Goal: Information Seeking & Learning: Find specific page/section

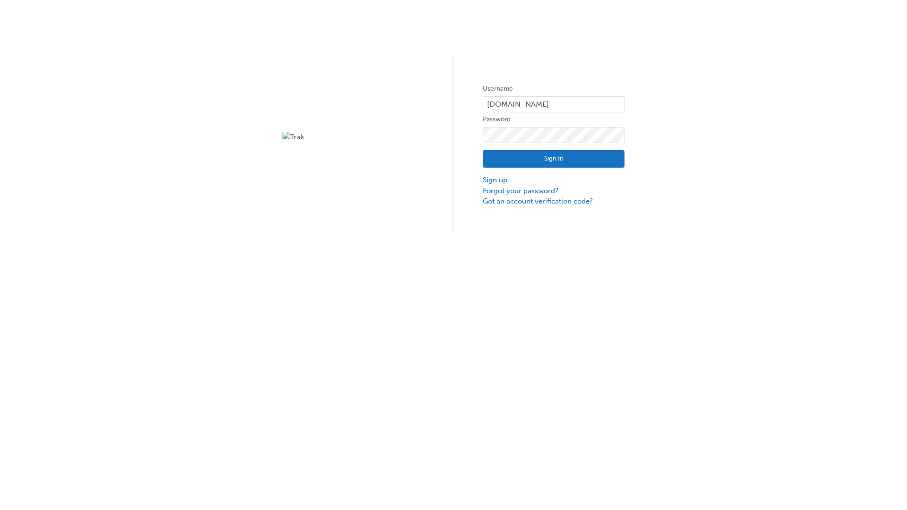
type input "test.e2e.user14"
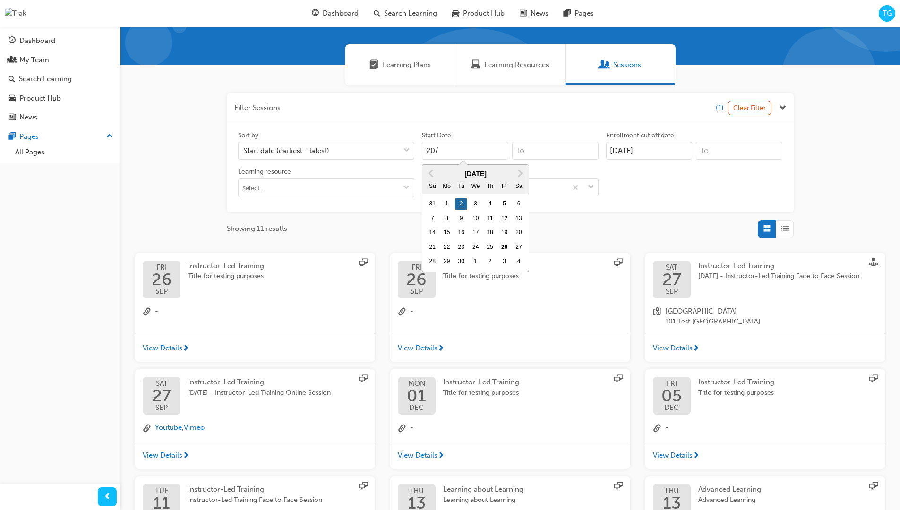
scroll to position [170, 0]
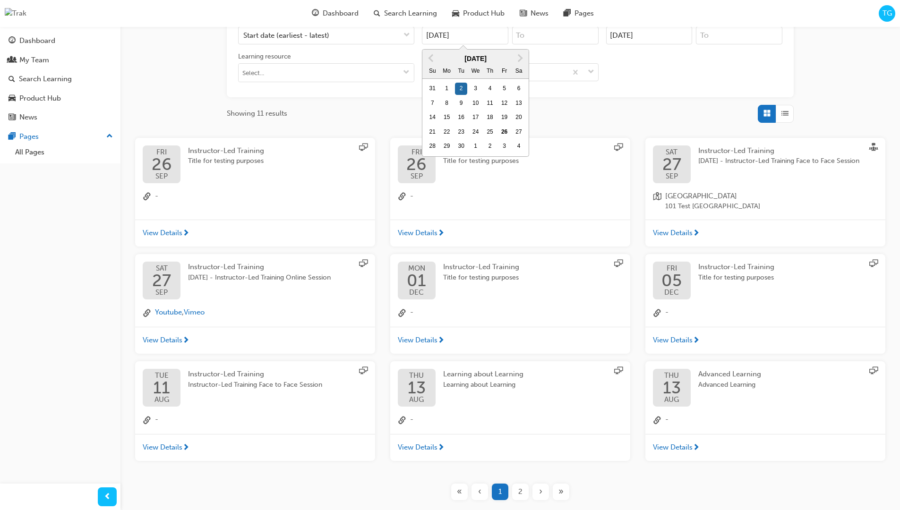
type input "[DATE]"
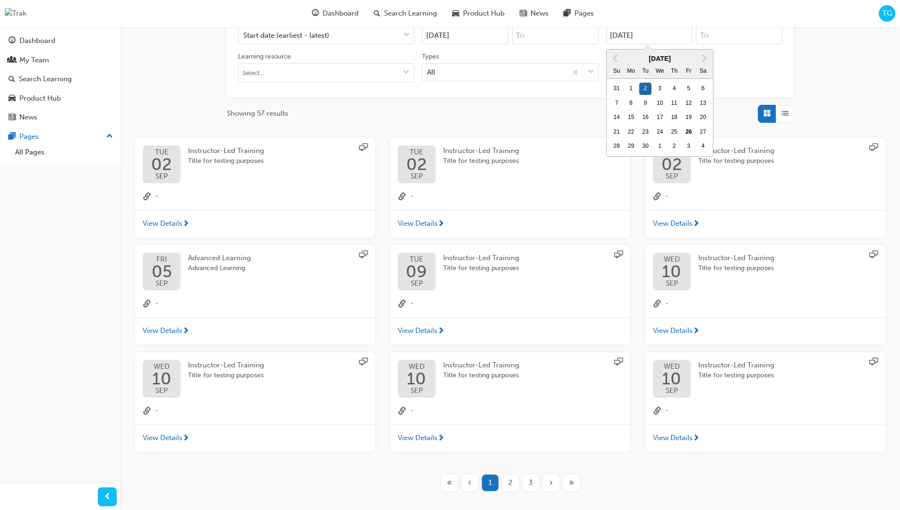
type input "[DATE]"
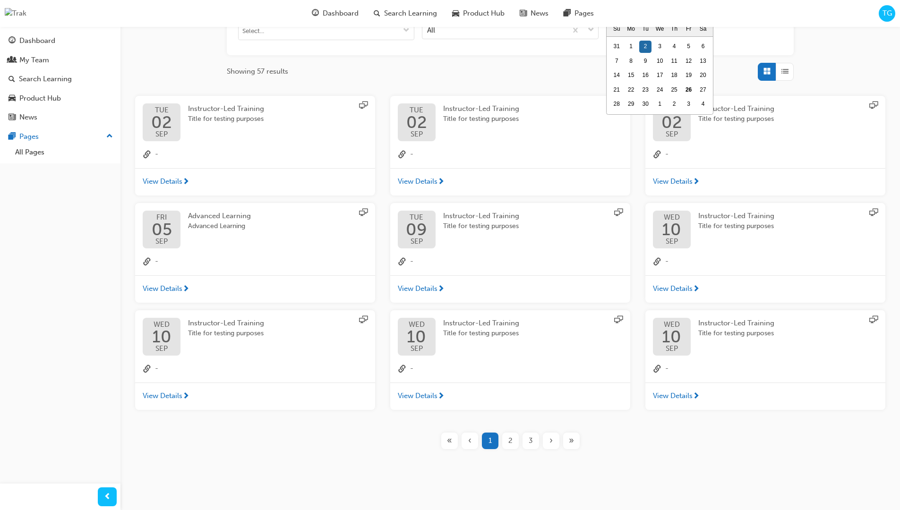
click at [428, 29] on input "Types All" at bounding box center [427, 30] width 1 height 8
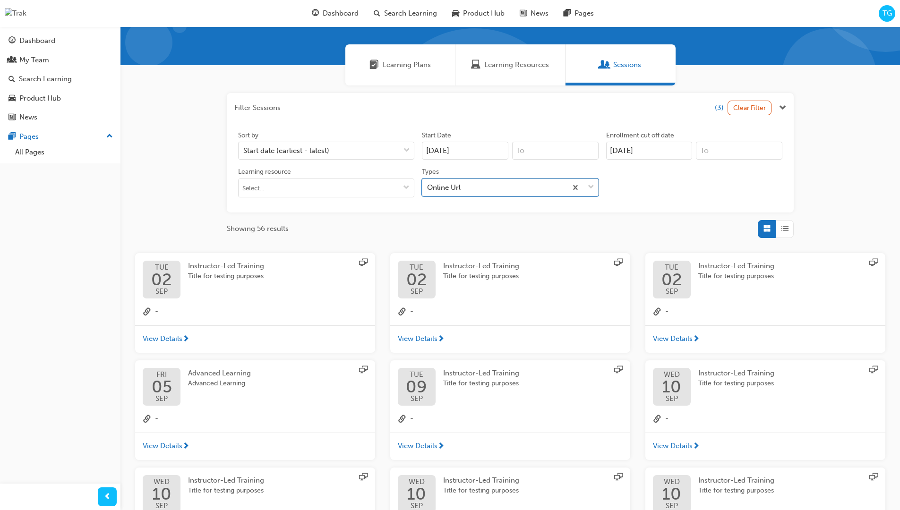
scroll to position [213, 0]
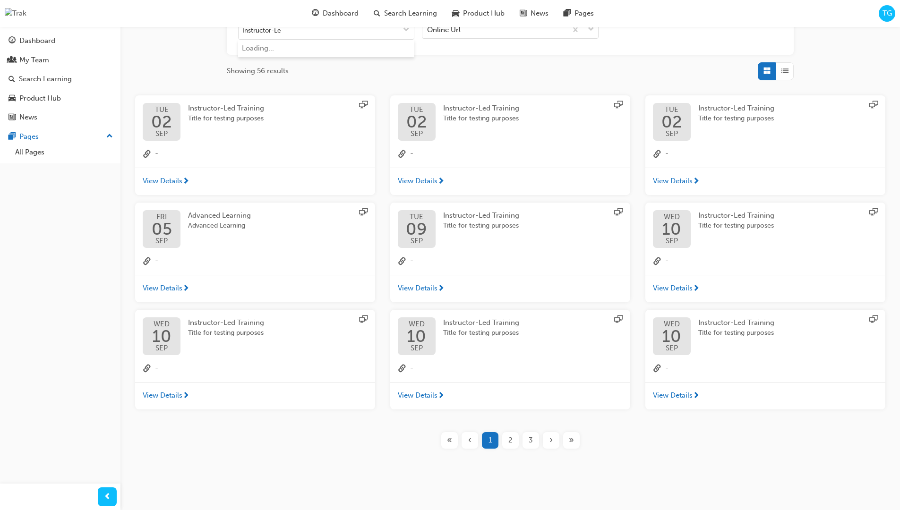
type input "Instructor-Led"
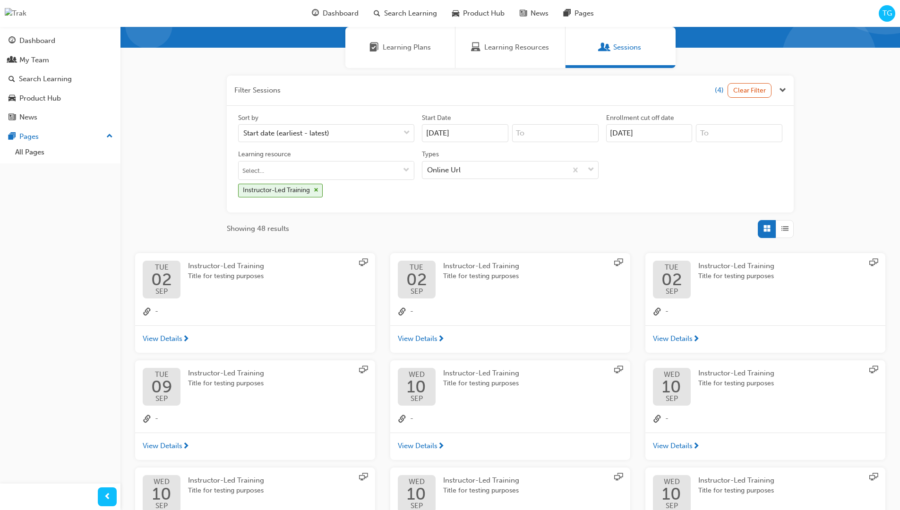
scroll to position [213, 0]
